Goal: Check status

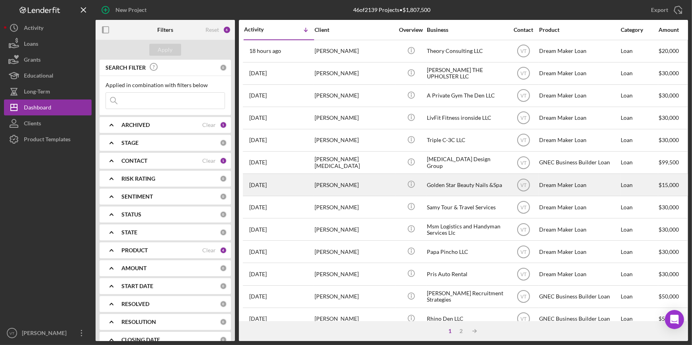
click at [382, 182] on div "[PERSON_NAME]" at bounding box center [355, 185] width 80 height 21
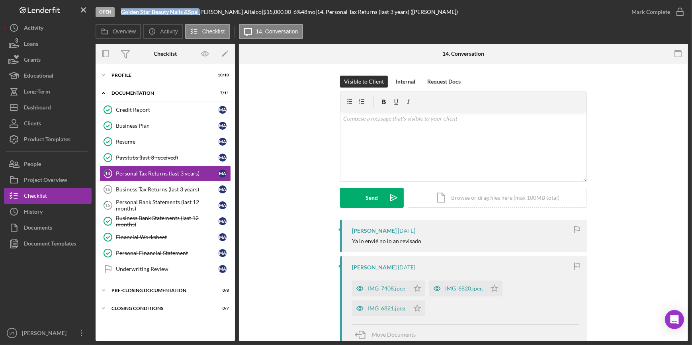
drag, startPoint x: 198, startPoint y: 12, endPoint x: 121, endPoint y: 13, distance: 76.9
click at [121, 13] on div "Golden Star Beauty Nails &Spa |" at bounding box center [160, 12] width 78 height 6
copy div "Golden Star Beauty Nails &Spa"
